Goal: Task Accomplishment & Management: Use online tool/utility

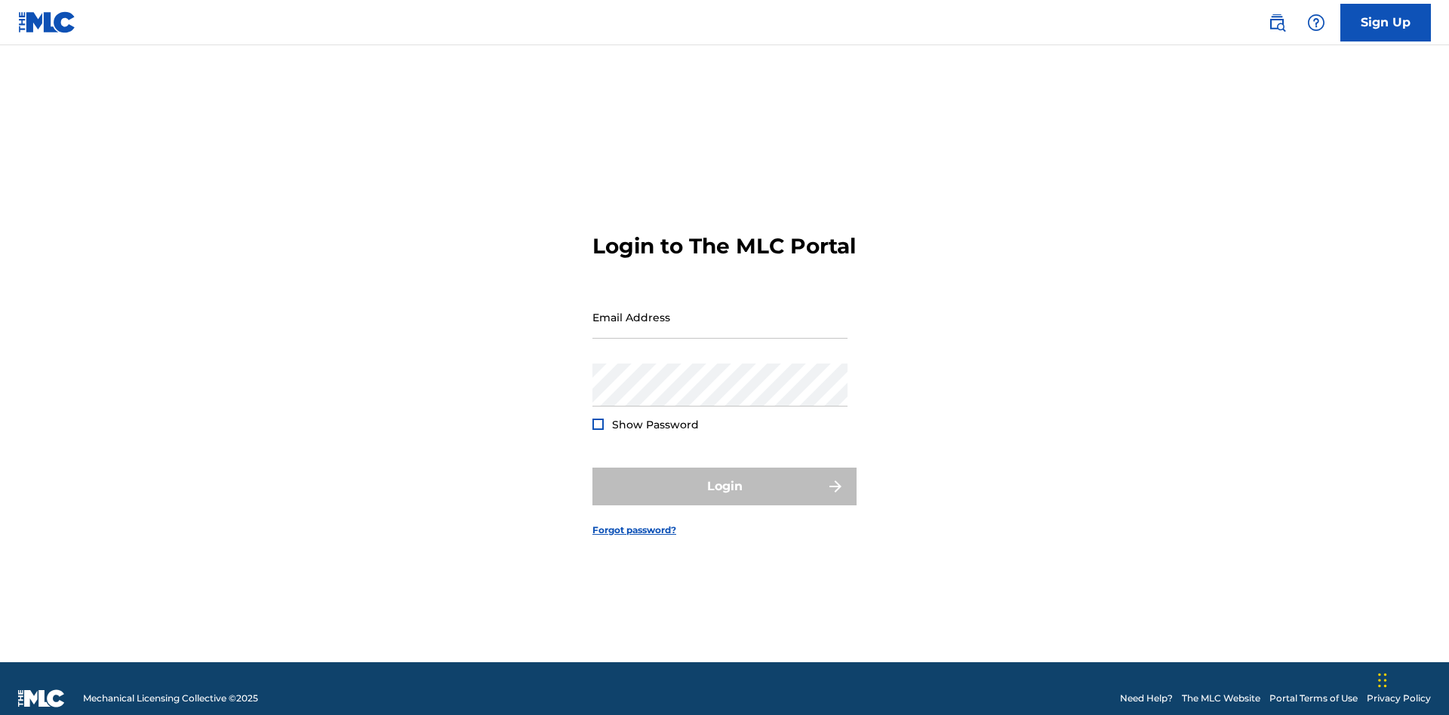
scroll to position [20, 0]
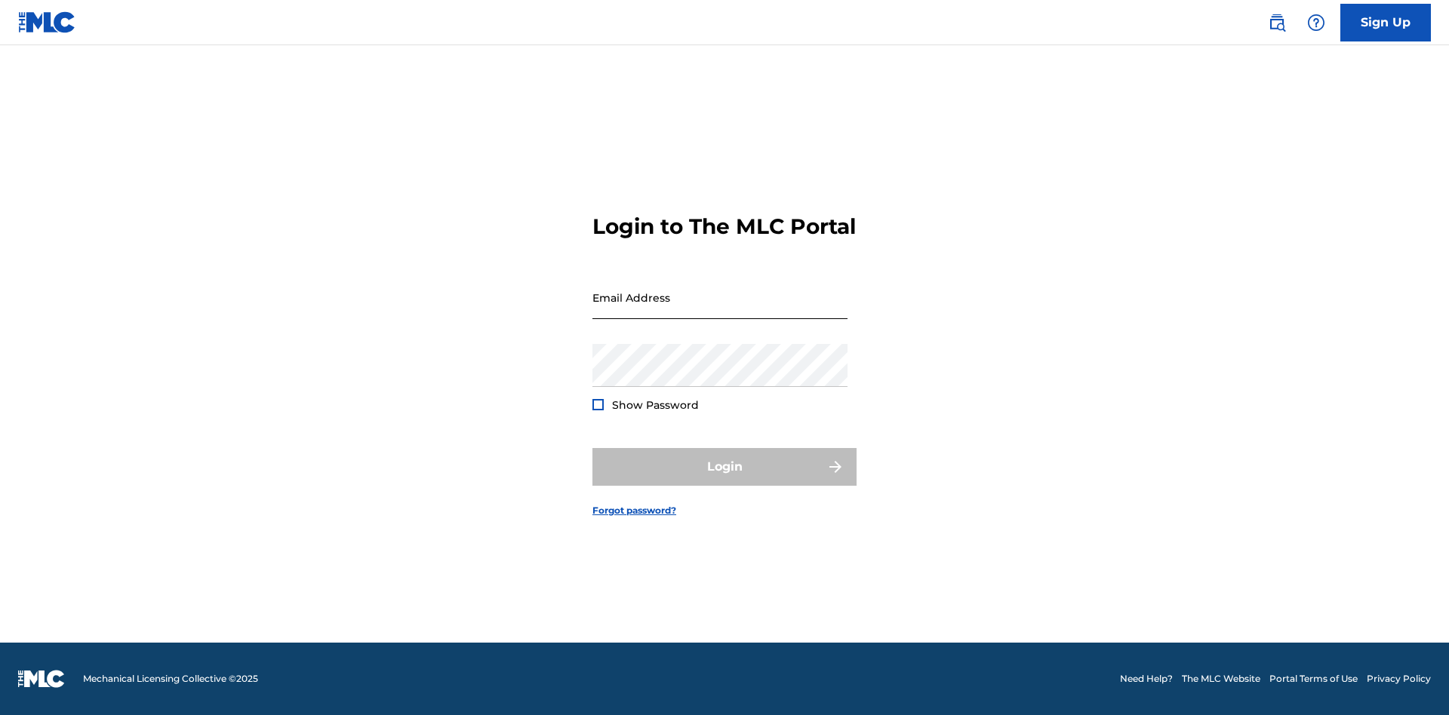
click at [720, 310] on input "Email Address" at bounding box center [719, 297] width 255 height 43
type input "Krystal.Ribble@themlc.com"
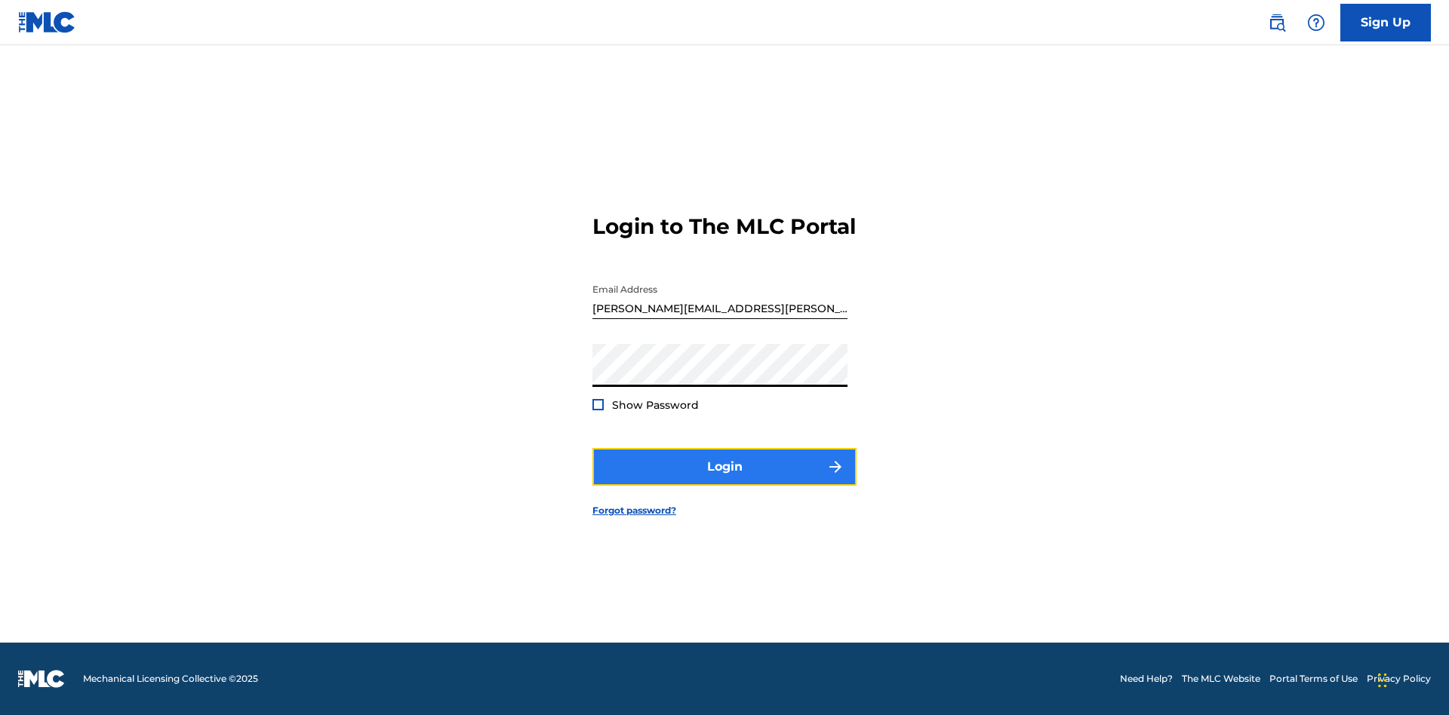
click at [724, 480] on button "Login" at bounding box center [724, 467] width 264 height 38
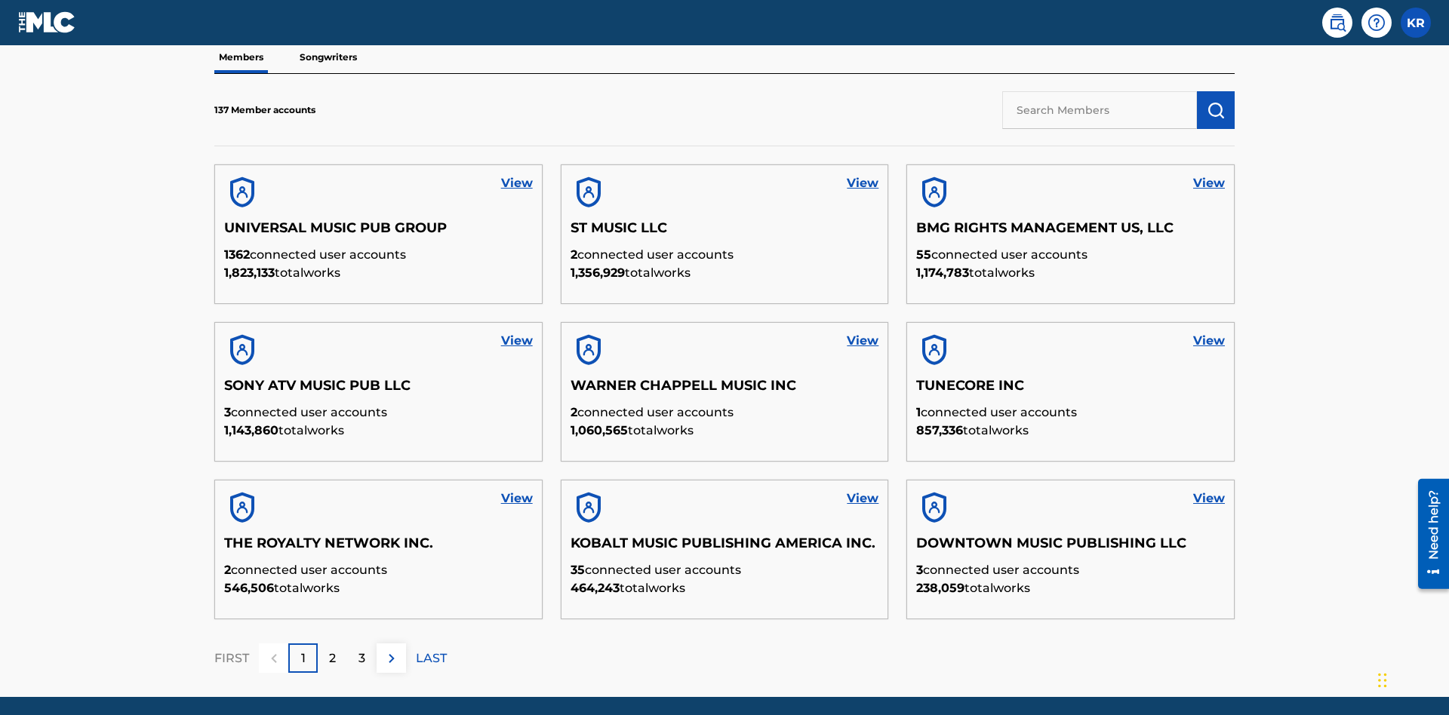
click at [1099, 109] on input "text" at bounding box center [1099, 110] width 195 height 38
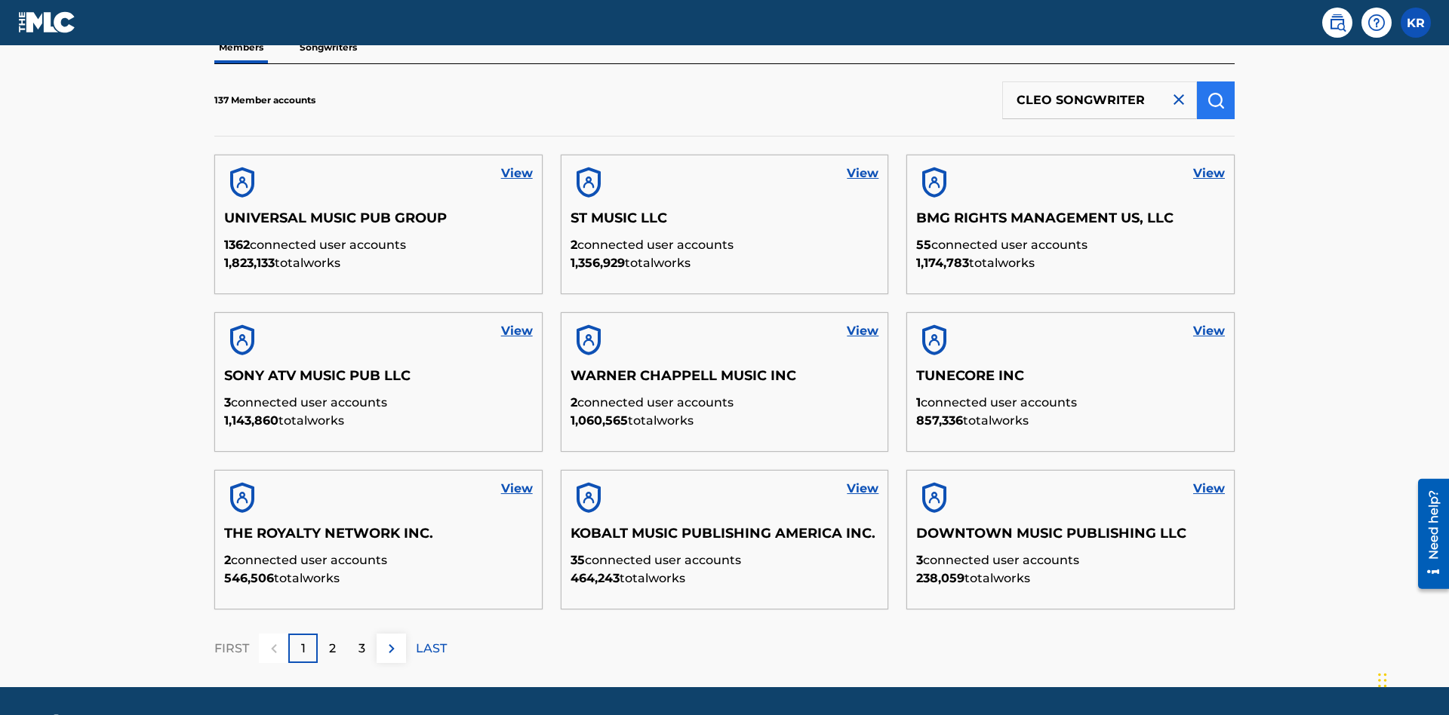
type input "CLEO SONGWRITER"
click at [1216, 100] on img "submit" at bounding box center [1216, 100] width 18 height 18
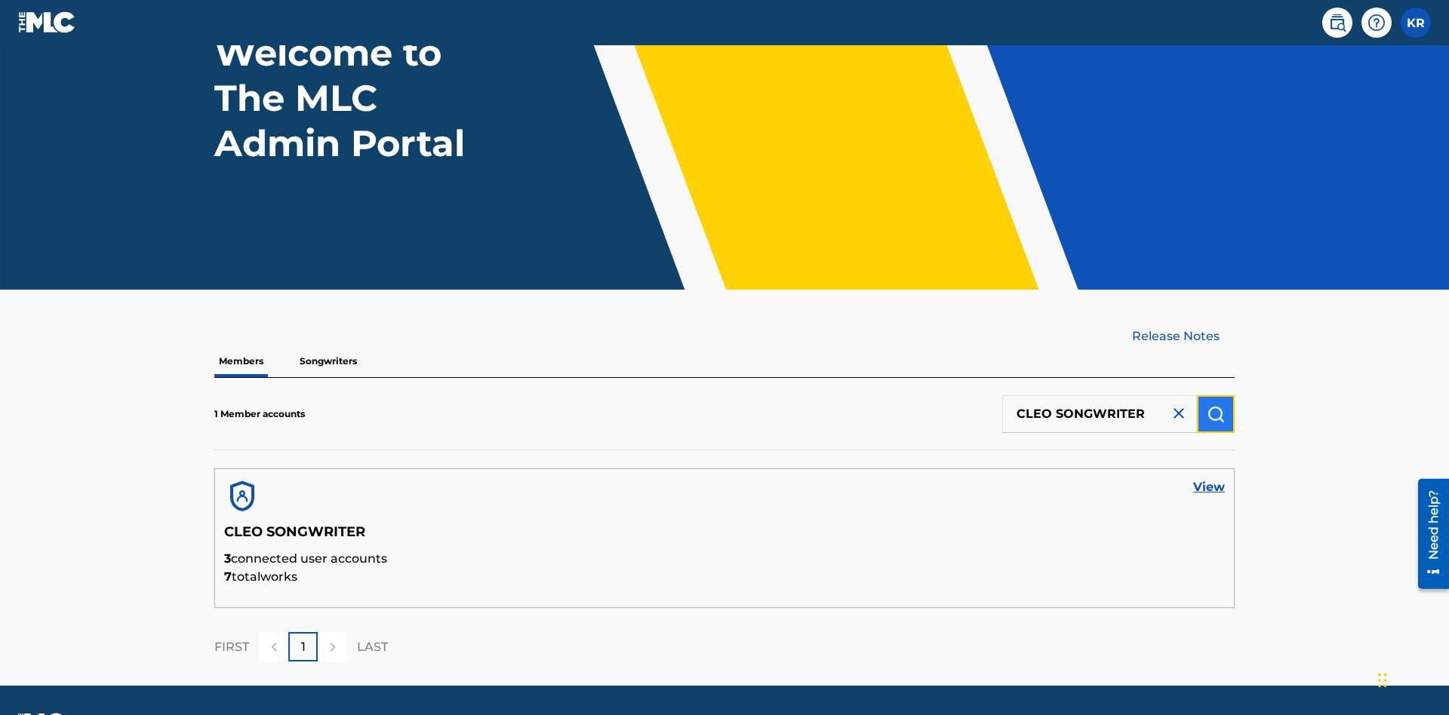
scroll to position [168, 0]
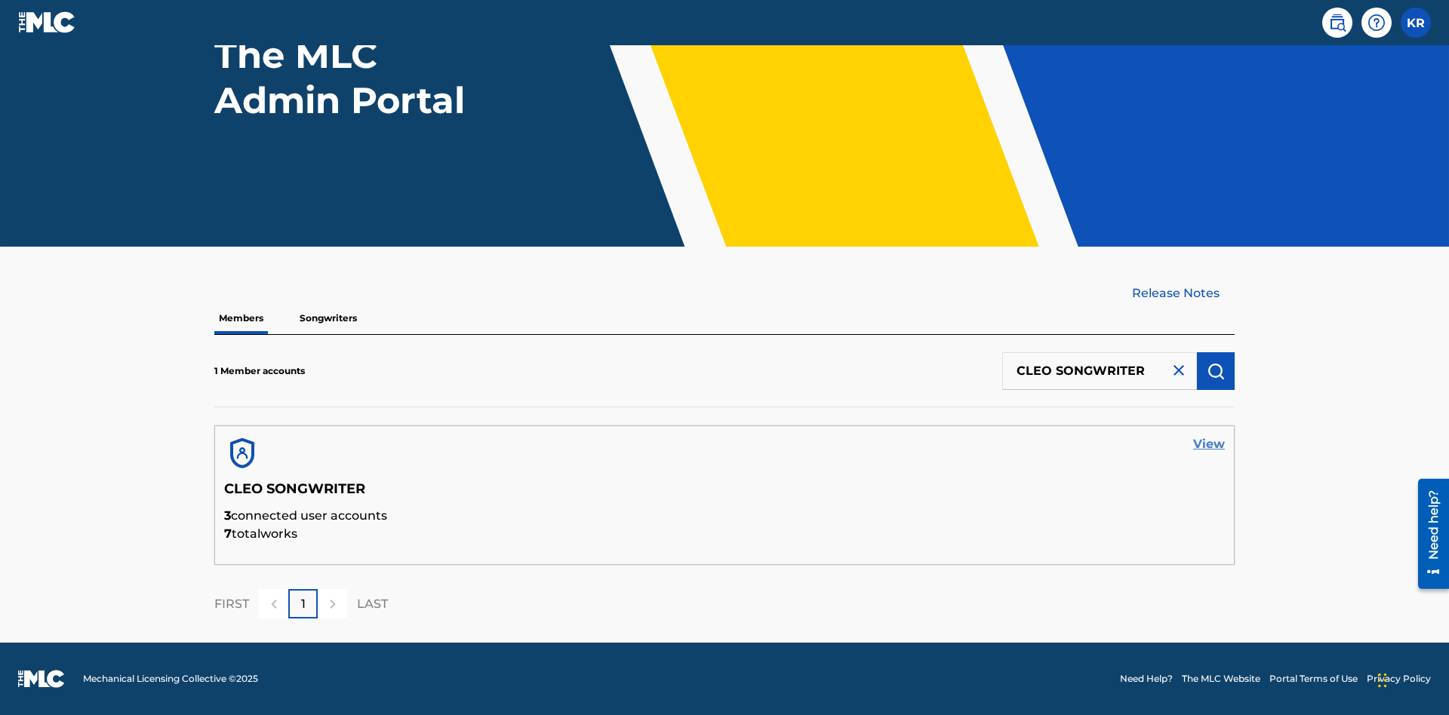
click at [1209, 444] on link "View" at bounding box center [1209, 444] width 32 height 18
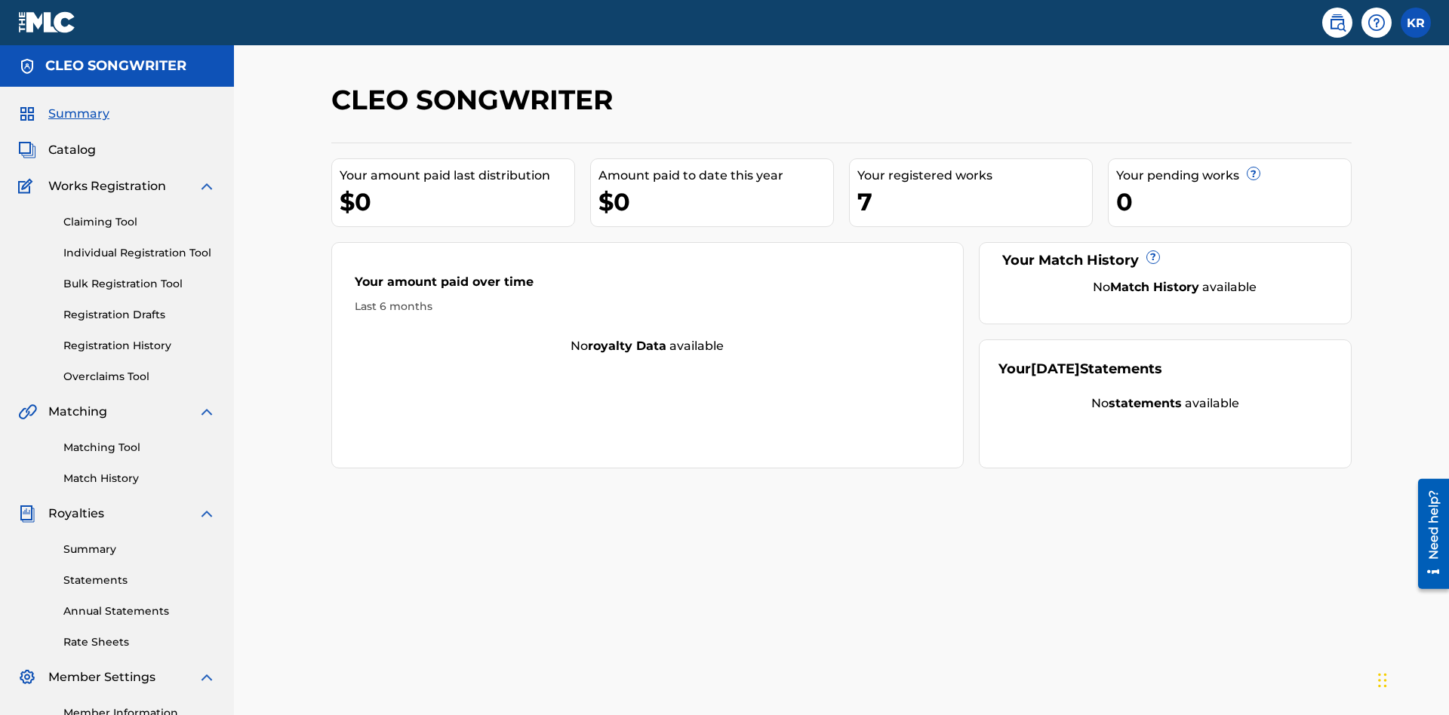
scroll to position [189, 0]
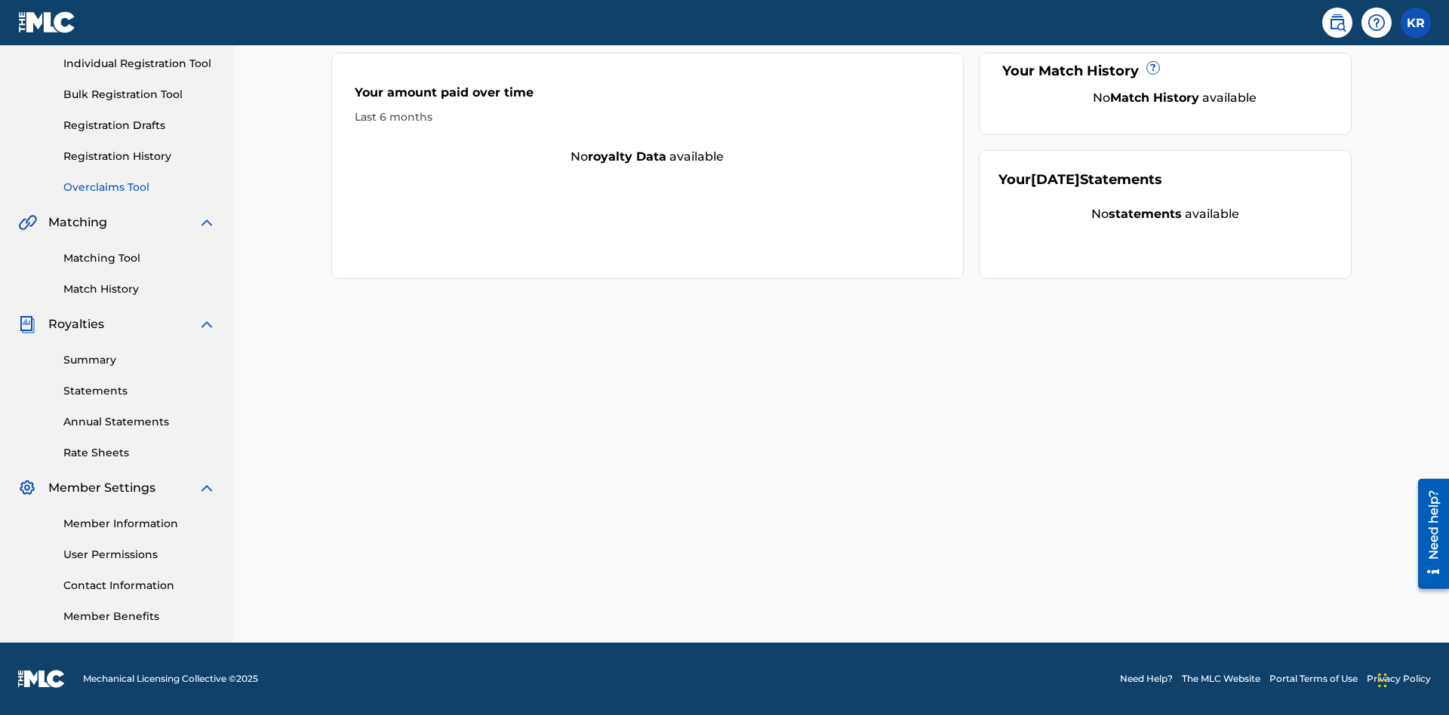
click at [140, 187] on link "Overclaims Tool" at bounding box center [139, 188] width 152 height 16
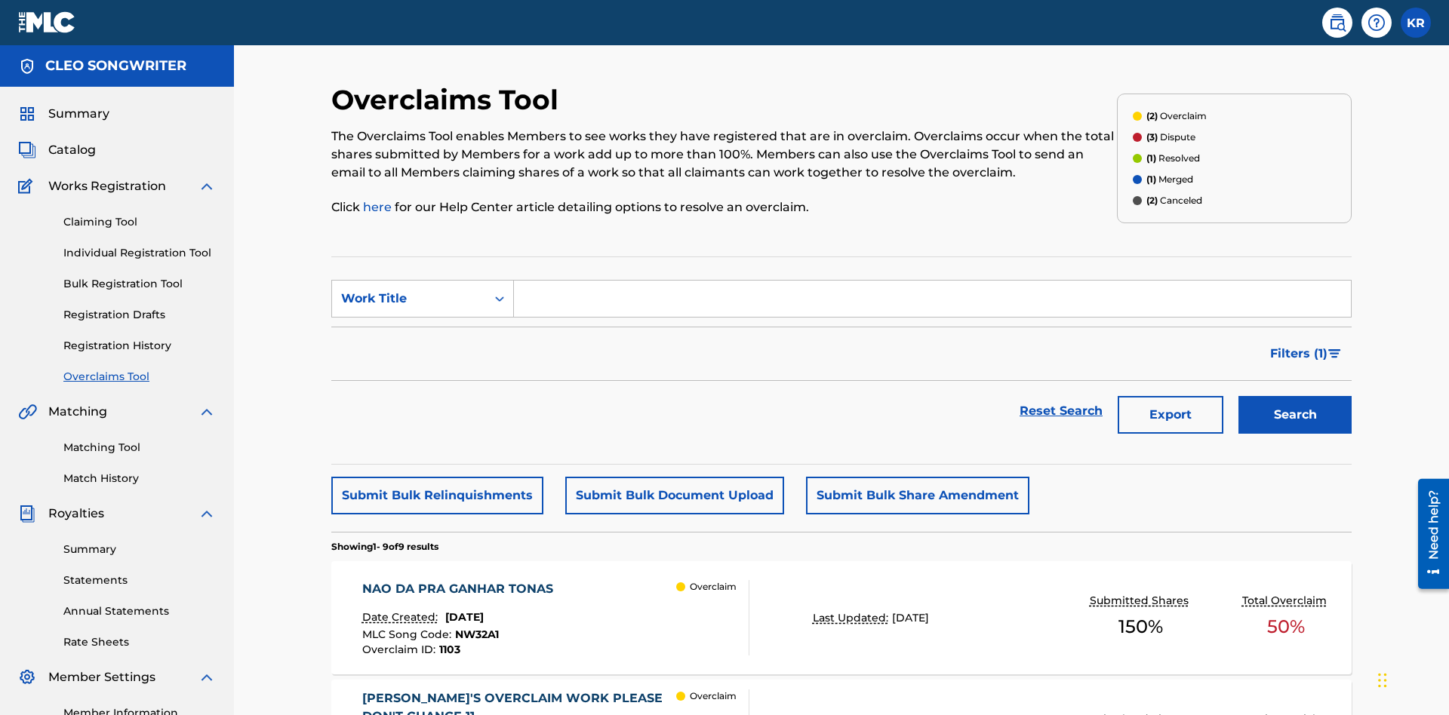
scroll to position [194, 0]
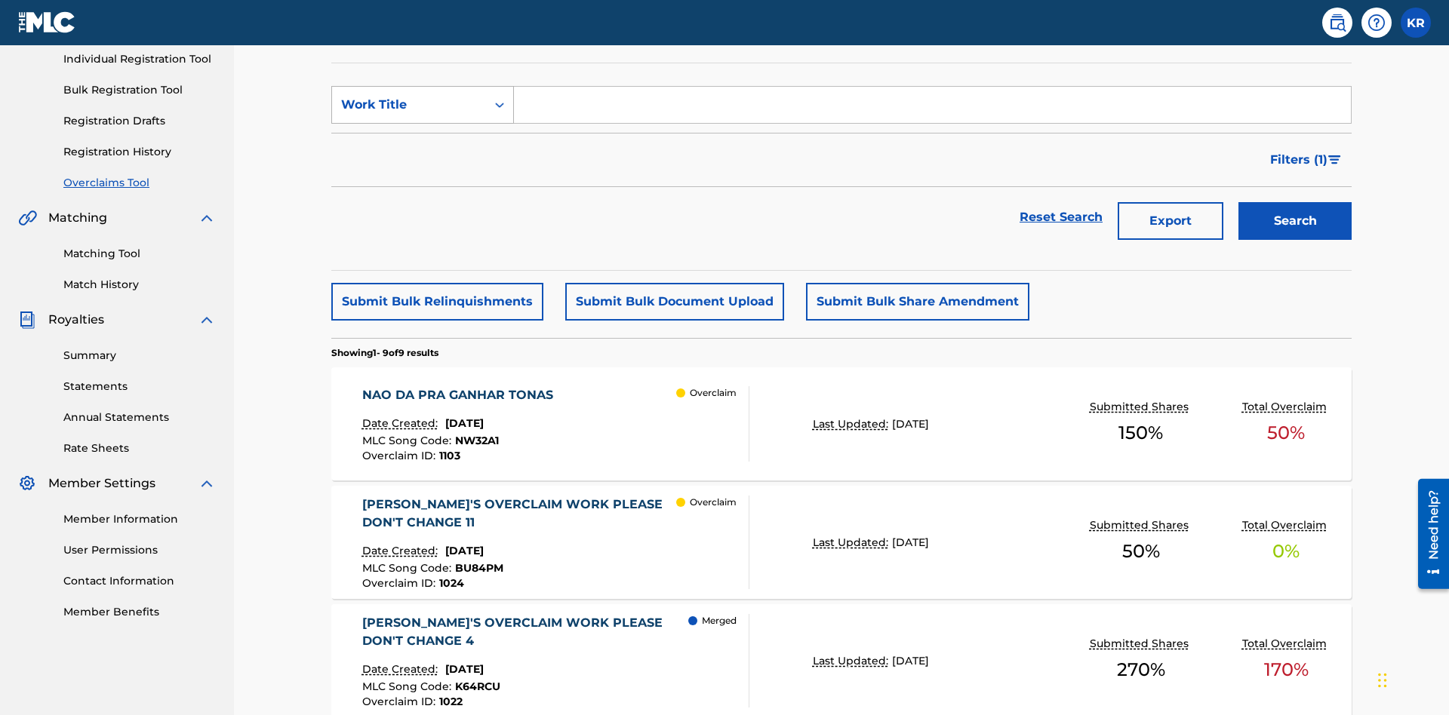
click at [409, 105] on div "Work Title" at bounding box center [409, 105] width 136 height 18
click at [423, 143] on div "MLC Song Code" at bounding box center [422, 143] width 181 height 38
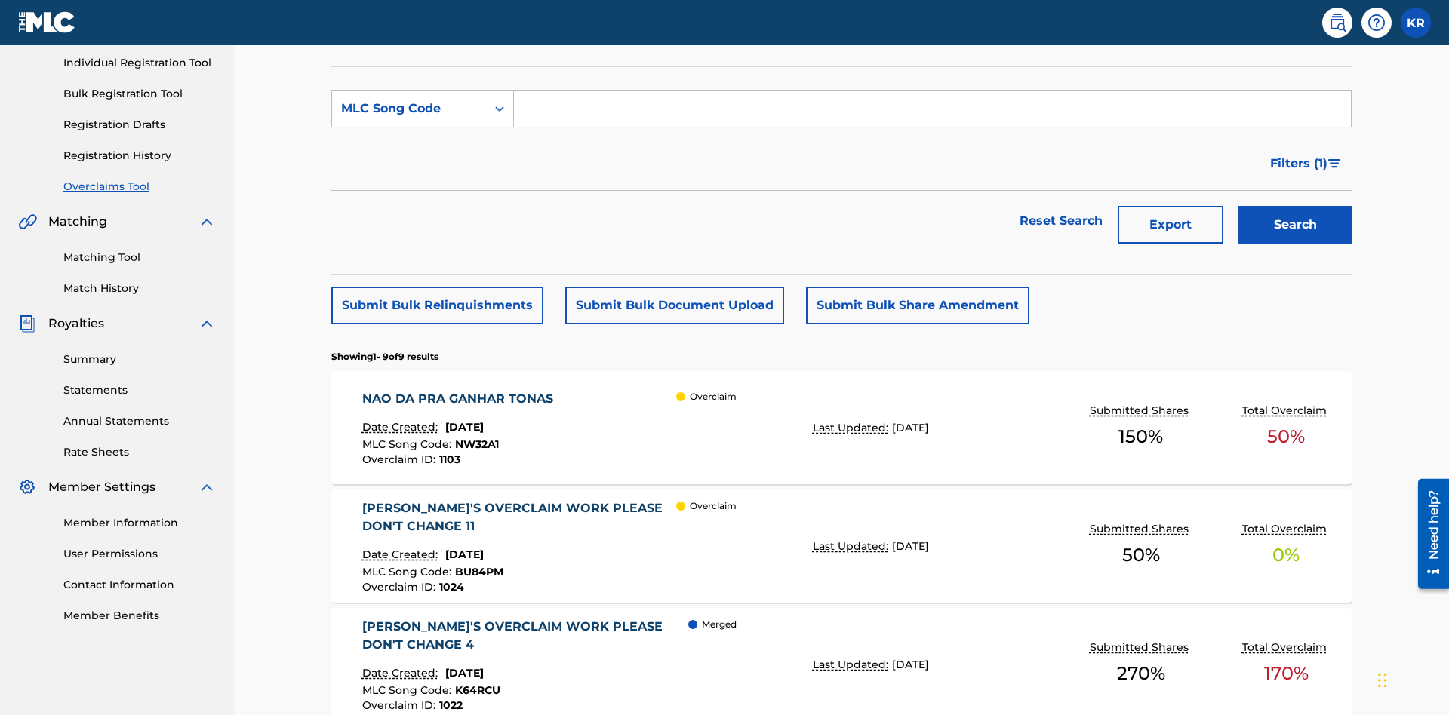
click at [932, 109] on input "Search Form" at bounding box center [932, 109] width 837 height 36
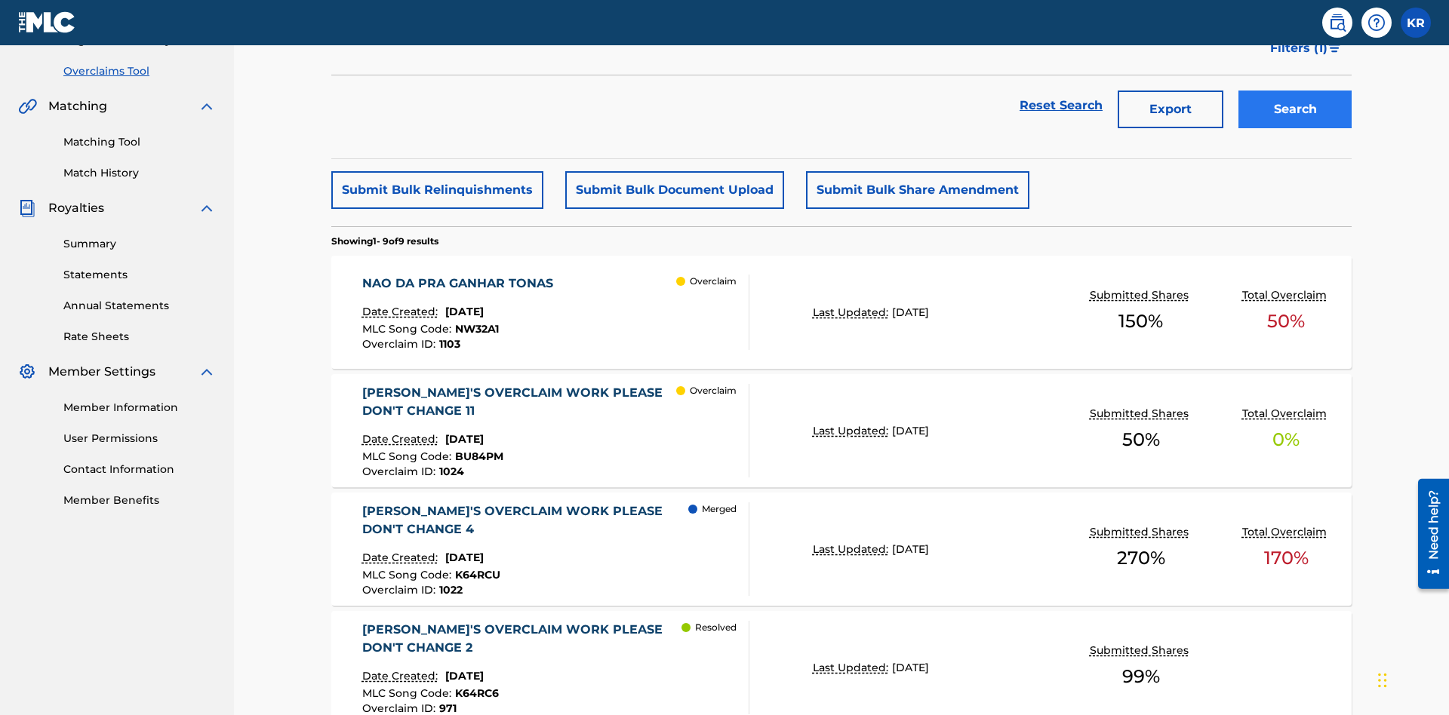
type input "NW32A1"
click at [1295, 109] on button "Search" at bounding box center [1294, 110] width 113 height 38
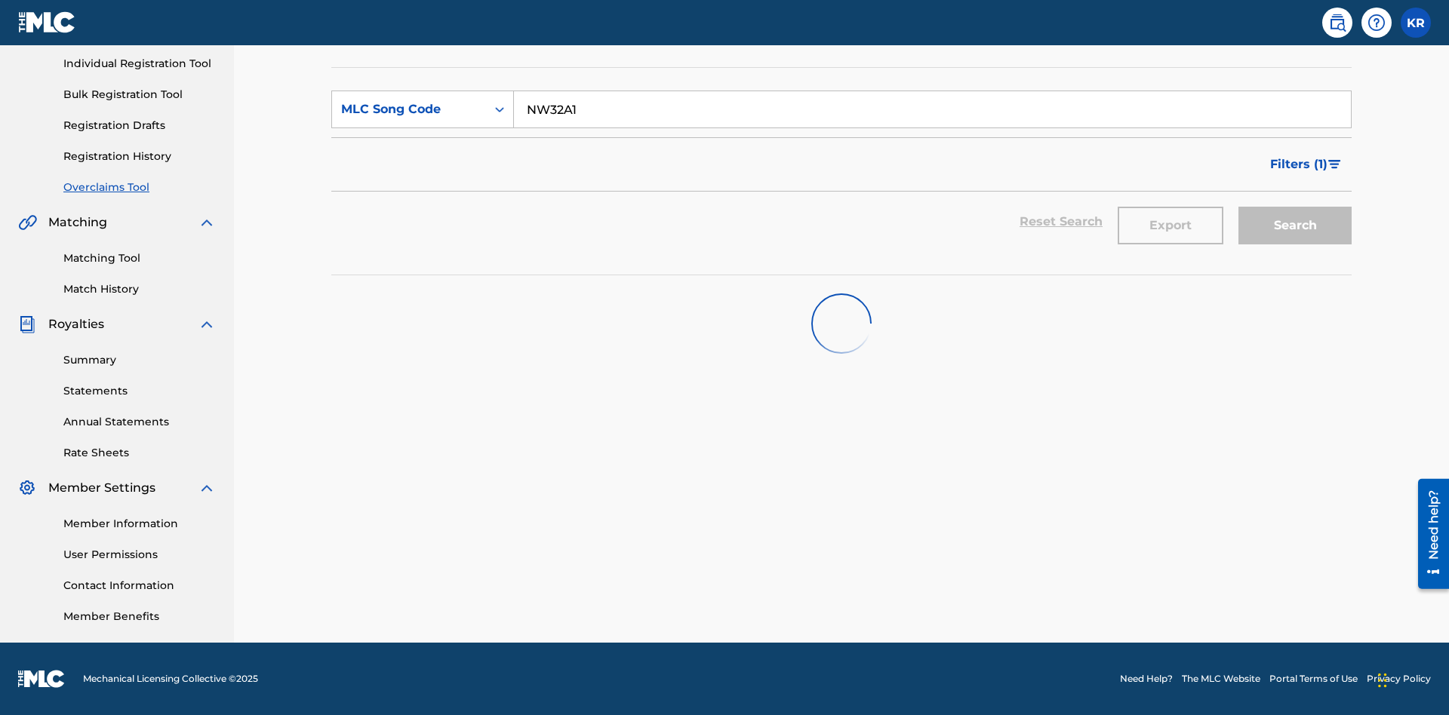
scroll to position [189, 0]
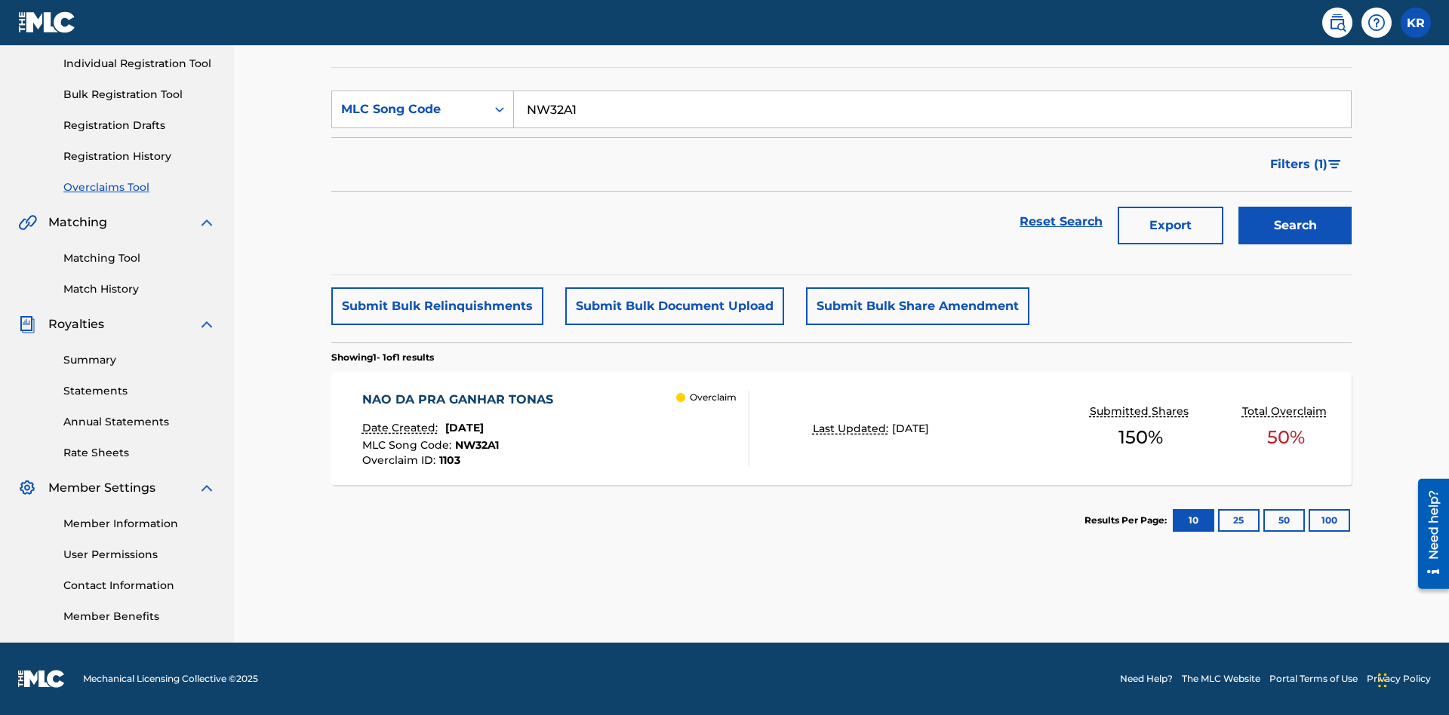
click at [484, 428] on span "October 21, 2024" at bounding box center [464, 428] width 38 height 14
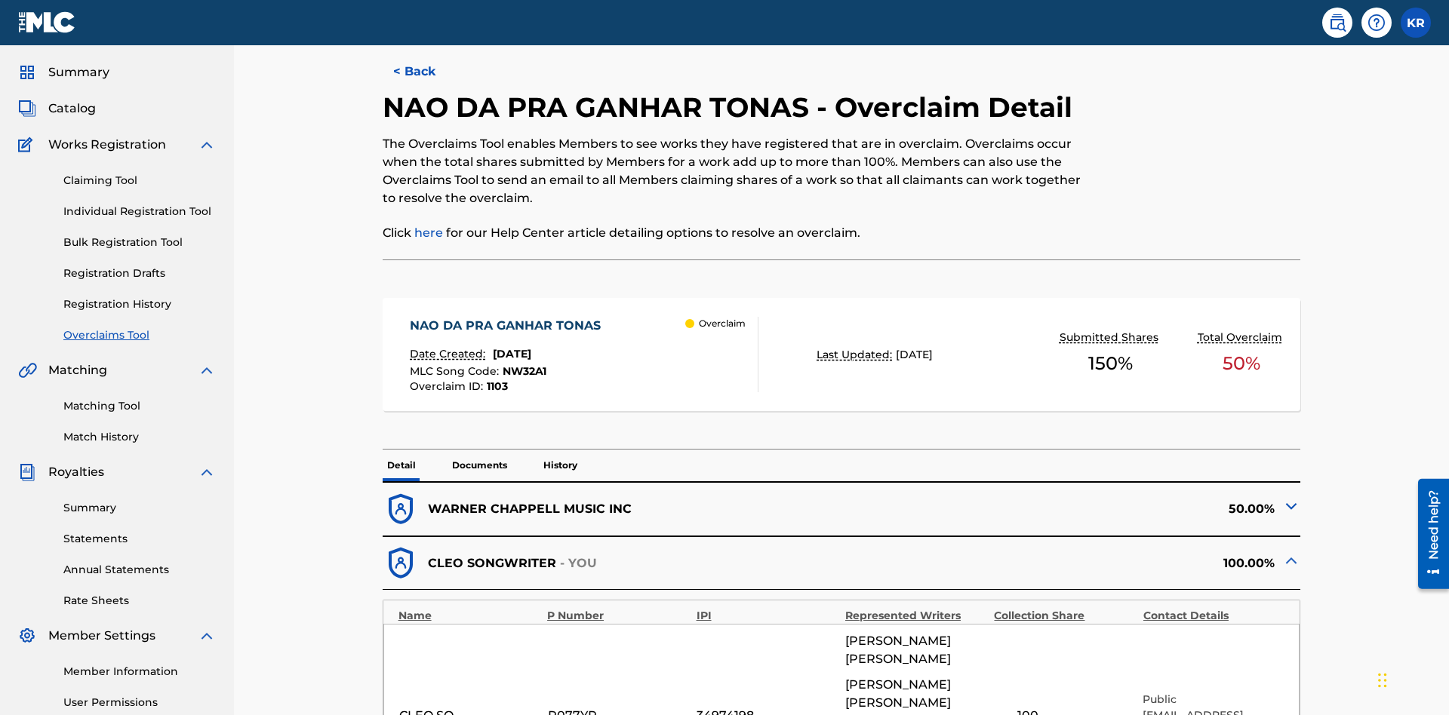
scroll to position [589, 0]
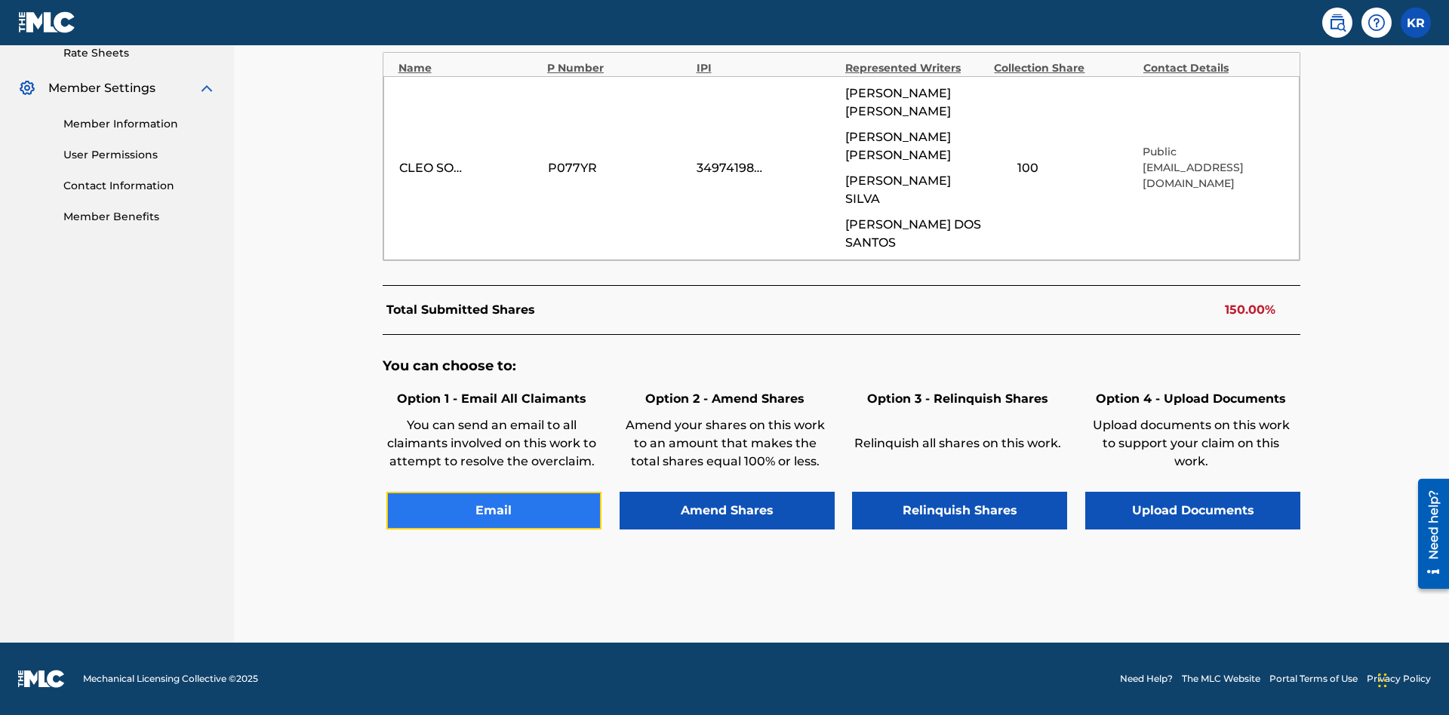
click at [494, 510] on button "Email" at bounding box center [493, 511] width 215 height 38
